Goal: Information Seeking & Learning: Learn about a topic

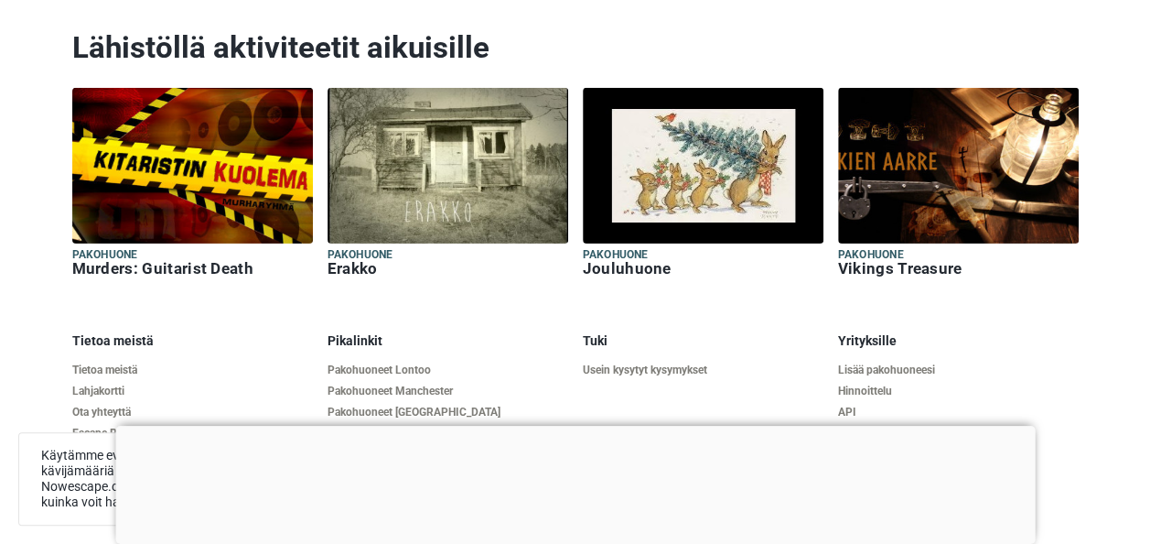
scroll to position [2863, 0]
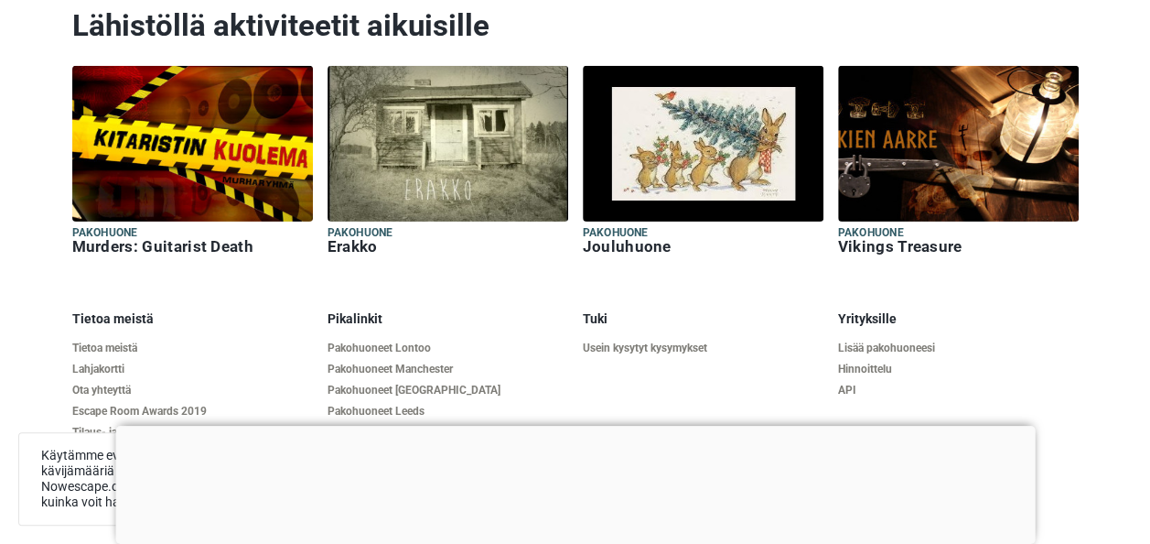
click at [403, 174] on img at bounding box center [448, 144] width 241 height 156
click at [439, 106] on img at bounding box center [448, 144] width 241 height 156
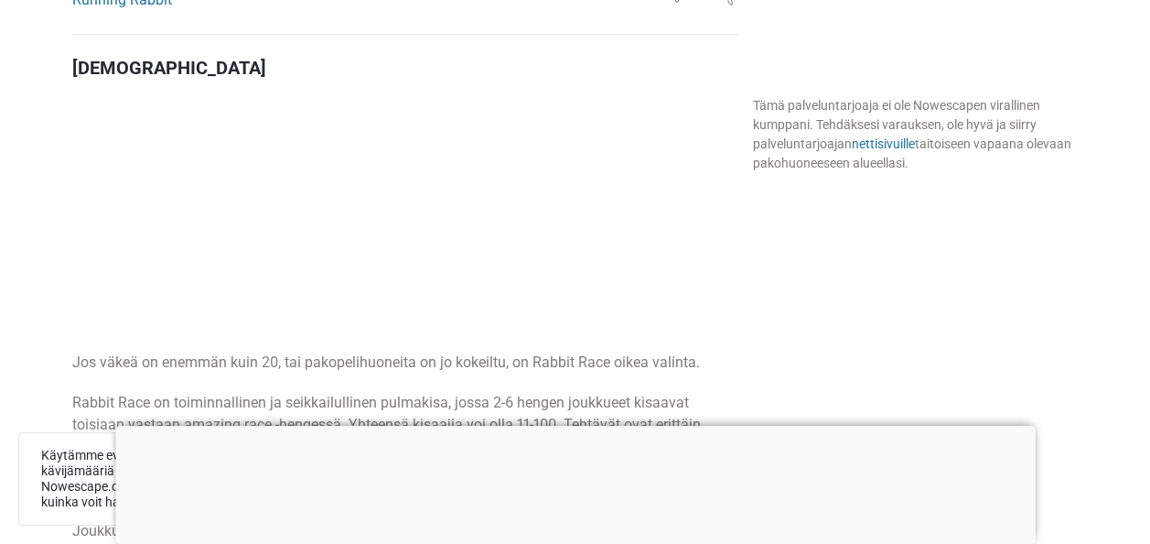
scroll to position [856, 0]
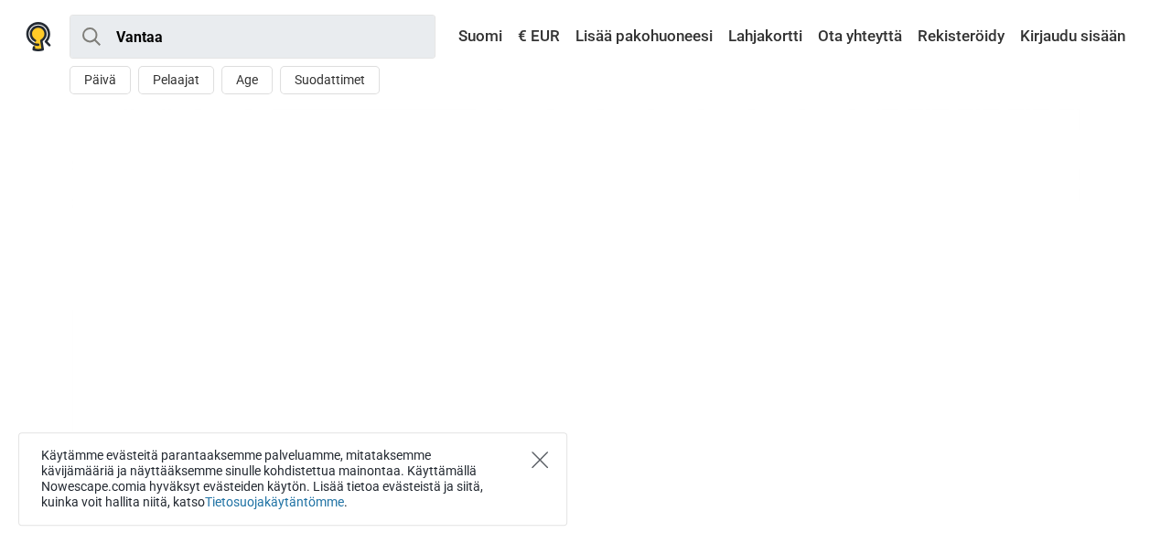
click at [545, 459] on icon "Close" at bounding box center [540, 459] width 16 height 16
